Goal: Task Accomplishment & Management: Manage account settings

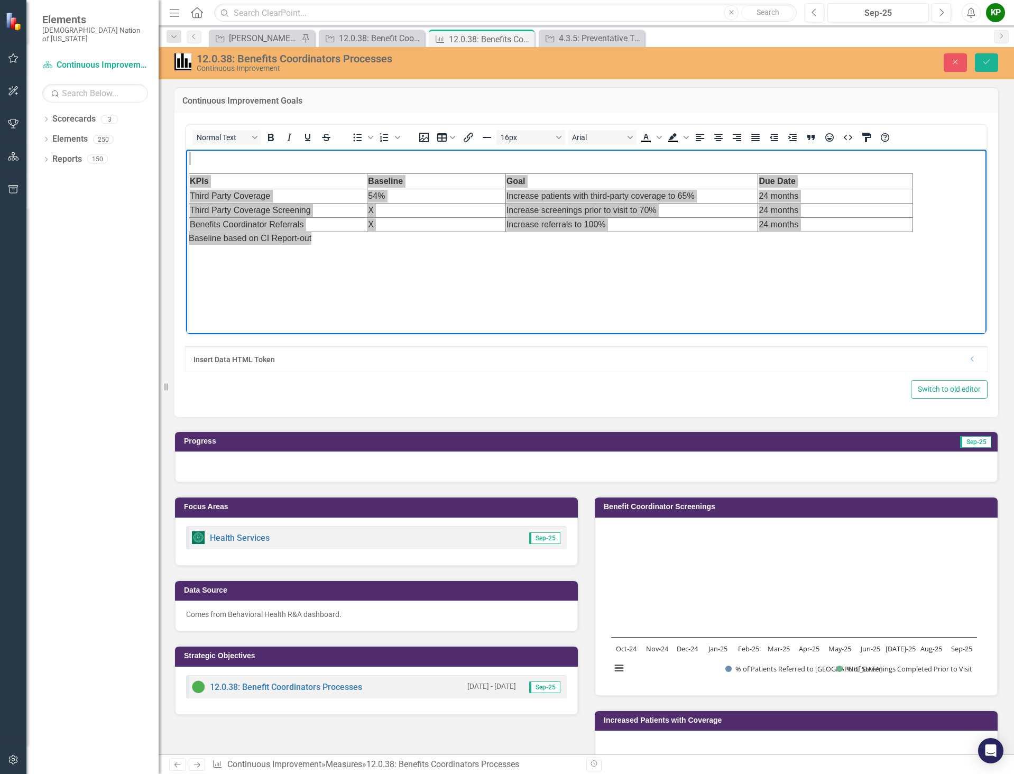
click at [176, 94] on div "Continuous Improvement Goals" at bounding box center [586, 100] width 824 height 26
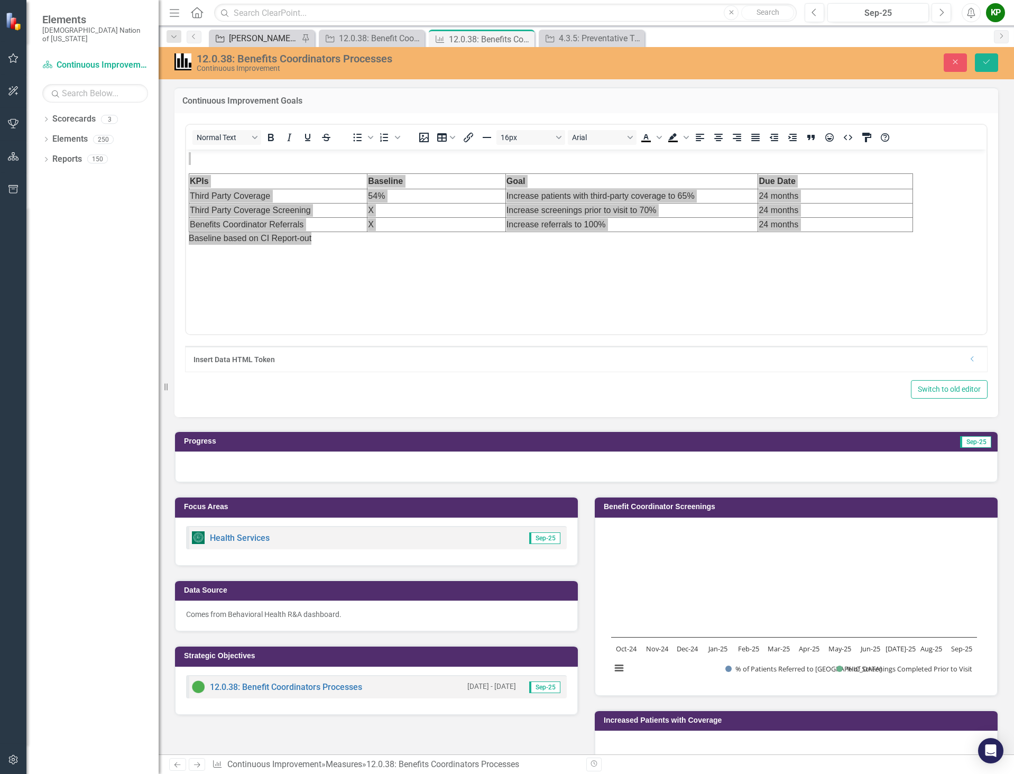
click at [254, 34] on div "[PERSON_NAME] SO's" at bounding box center [264, 38] width 70 height 13
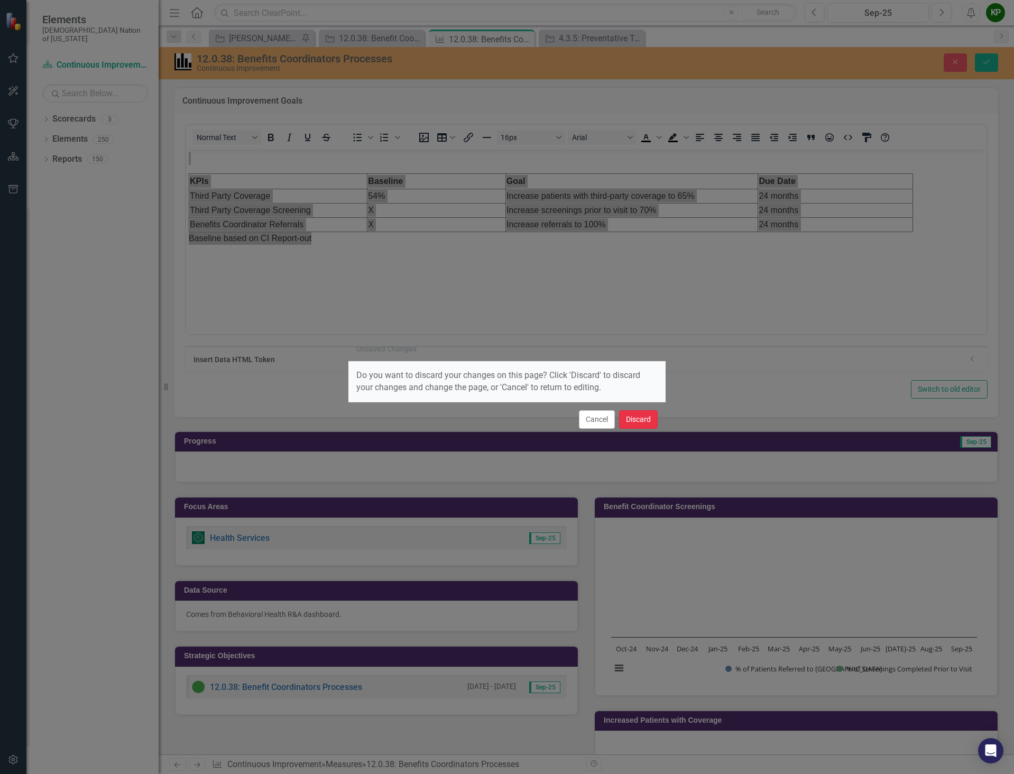
click at [632, 420] on button "Discard" at bounding box center [638, 419] width 39 height 19
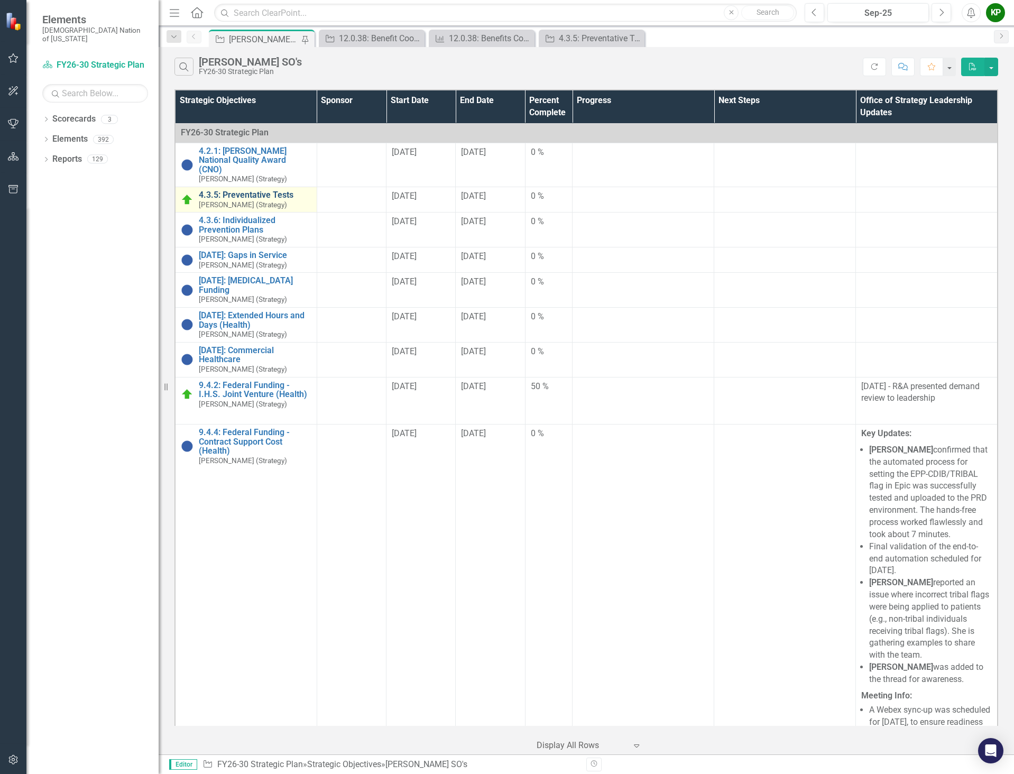
click at [233, 192] on link "4.3.5: Preventative Tests" at bounding box center [255, 195] width 113 height 10
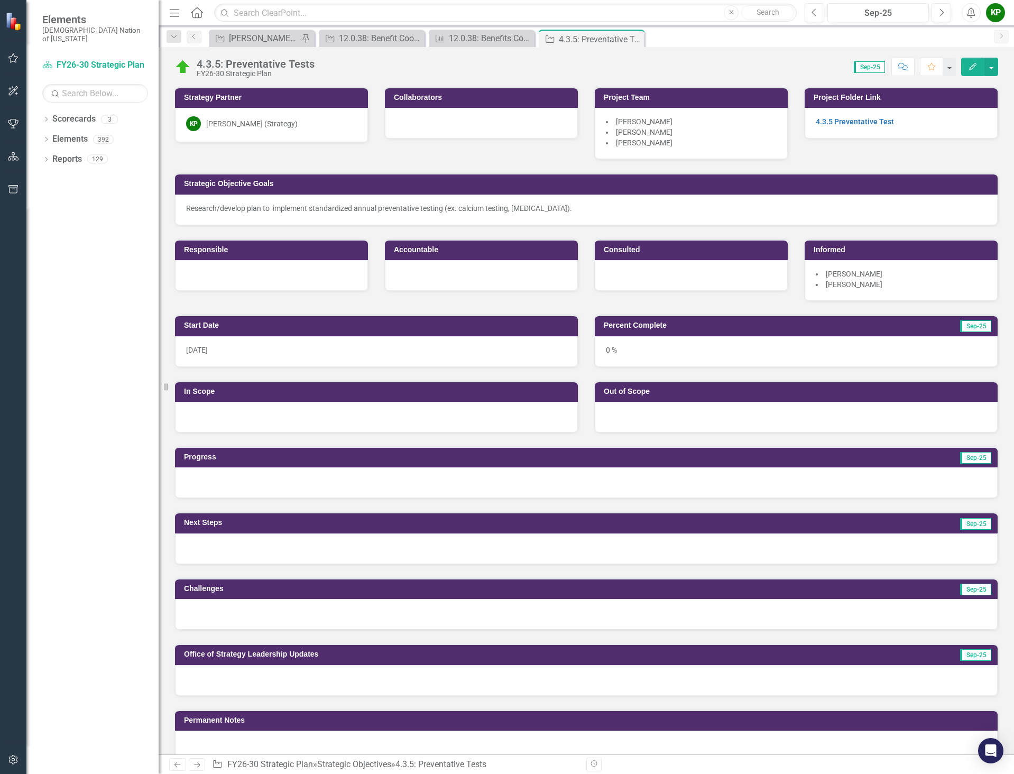
click at [572, 207] on p "Research/develop plan to implement standardized annual preventative testing (ex…" at bounding box center [586, 208] width 801 height 11
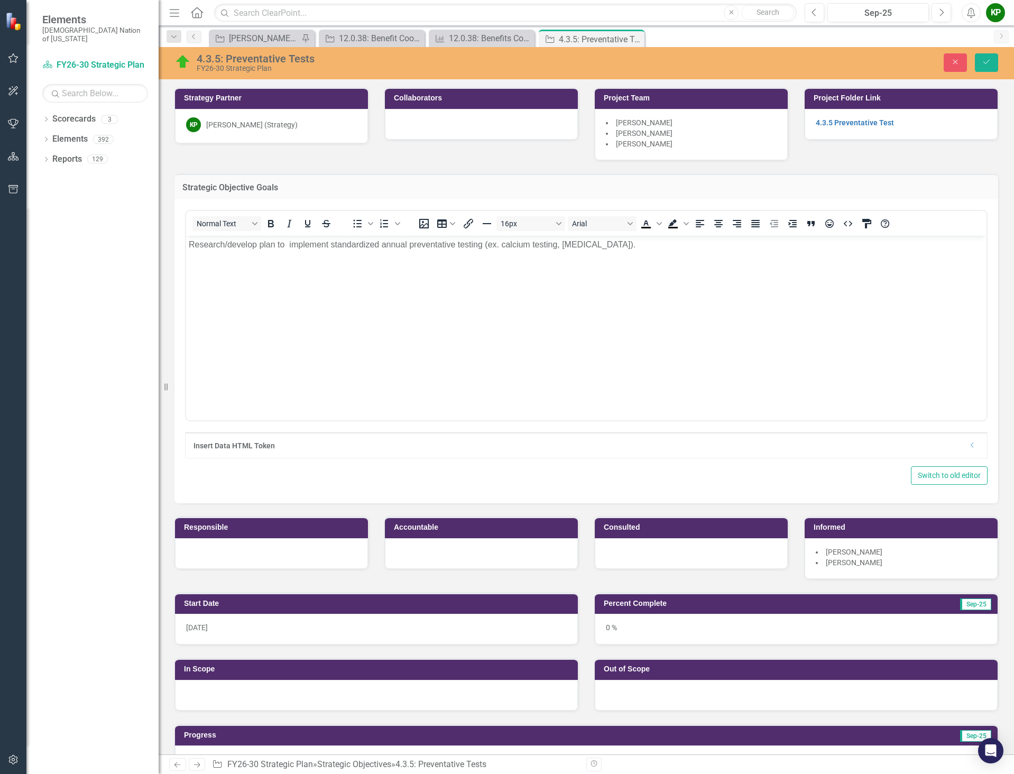
click at [633, 246] on p "Research/develop plan to implement standardized annual preventative testing (ex…" at bounding box center [586, 244] width 795 height 13
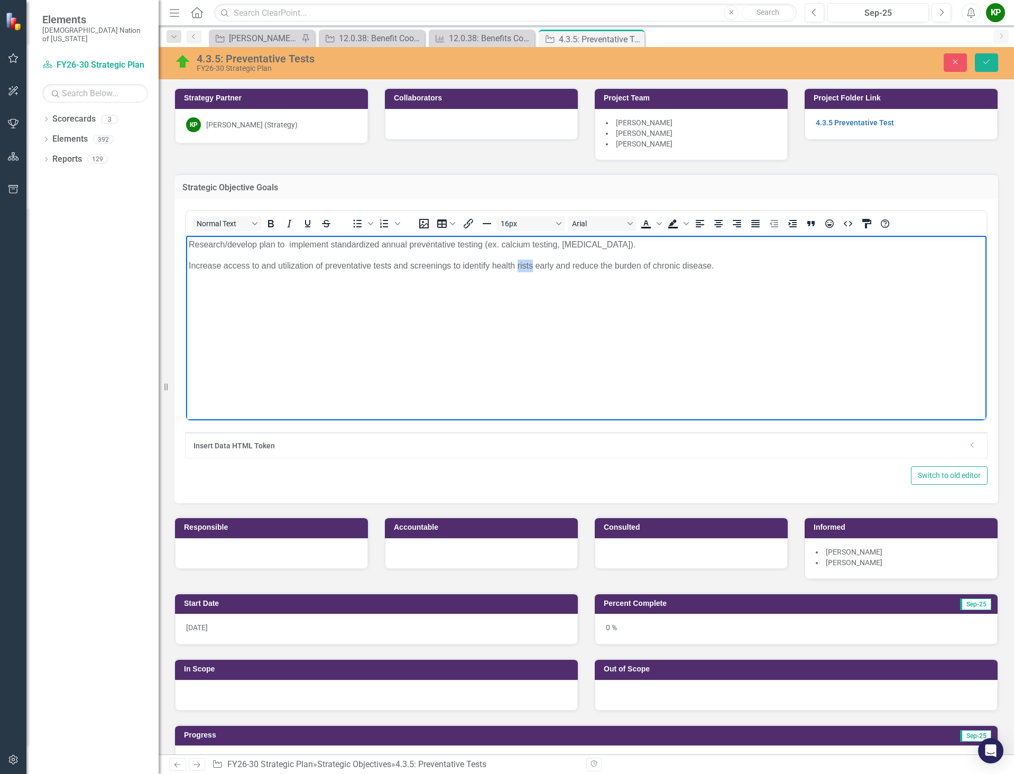
click at [527, 262] on p "Increase access to and utilization of preventative tests and screenings to iden…" at bounding box center [586, 266] width 795 height 13
drag, startPoint x: 531, startPoint y: 263, endPoint x: 522, endPoint y: 265, distance: 9.2
click at [522, 265] on p "Increase access to and utilization of preventative tests and screenings to iden…" at bounding box center [586, 266] width 795 height 13
click at [992, 59] on button "Save" at bounding box center [986, 62] width 23 height 19
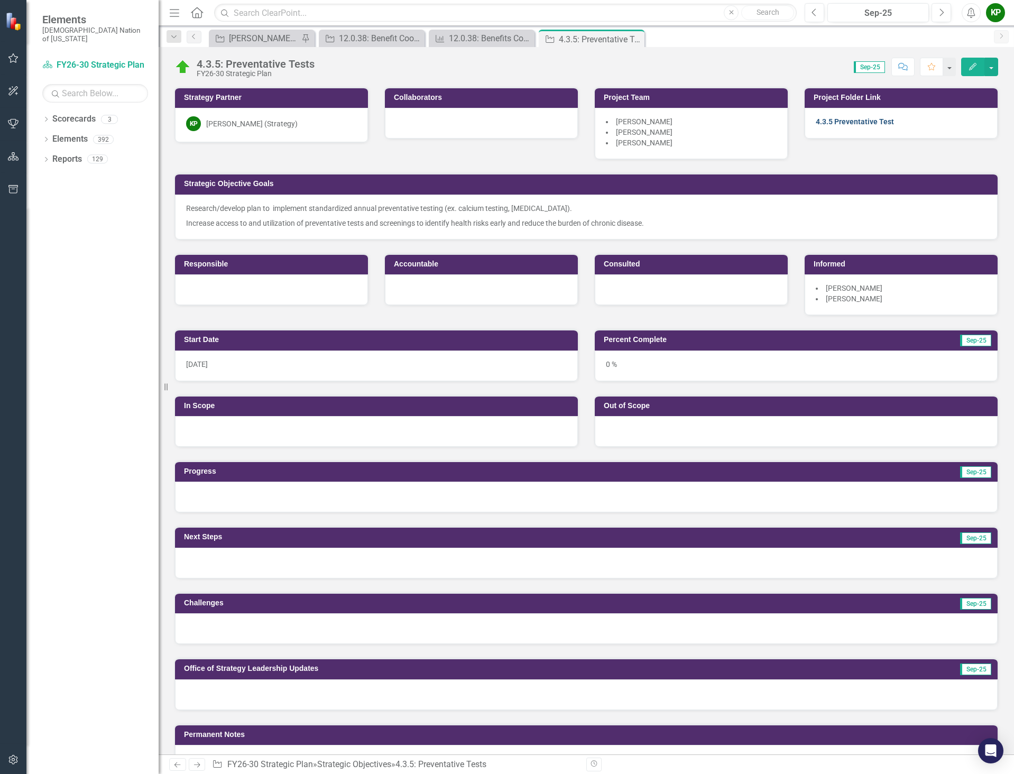
click at [854, 119] on link "4.3.5 Preventative Test" at bounding box center [855, 121] width 78 height 8
click at [876, 120] on link "4.3.5 Preventative Test" at bounding box center [855, 121] width 78 height 8
